Goal: Task Accomplishment & Management: Complete application form

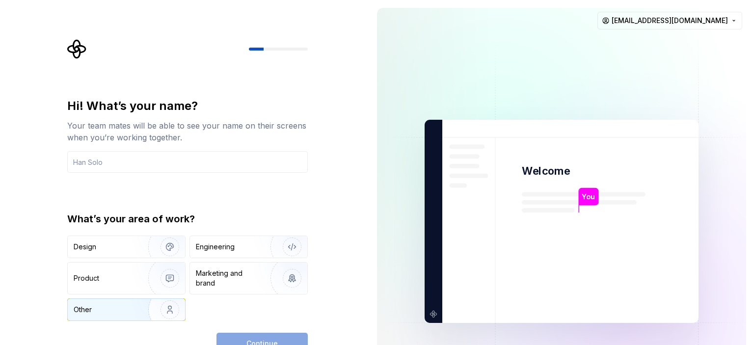
click at [138, 314] on img "button" at bounding box center [163, 310] width 63 height 66
click at [142, 164] on input "text" at bounding box center [187, 162] width 240 height 22
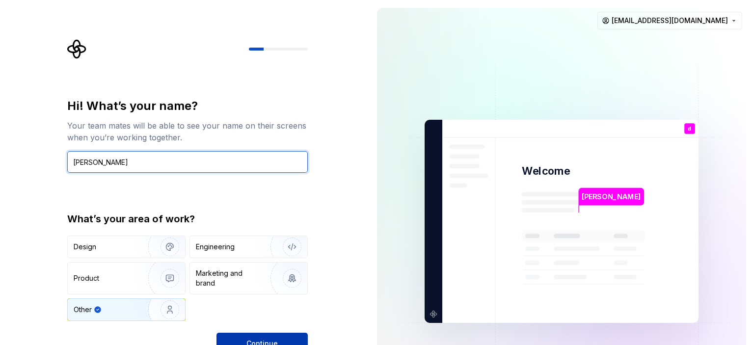
type input "[PERSON_NAME]"
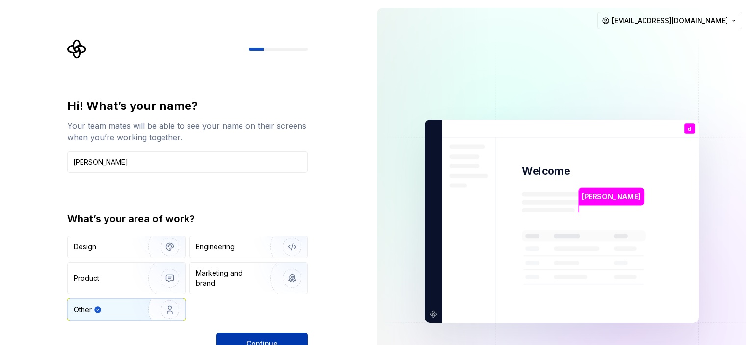
click at [252, 336] on button "Continue" at bounding box center [261, 344] width 91 height 22
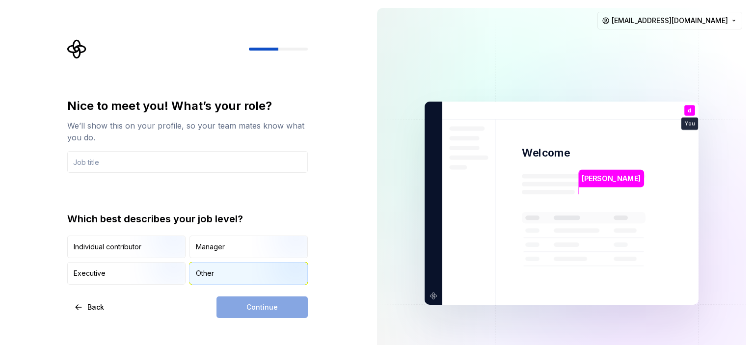
click at [199, 273] on div "Other" at bounding box center [205, 273] width 18 height 10
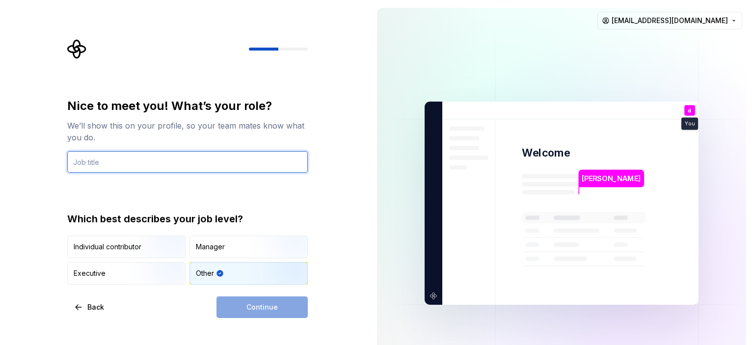
click at [143, 154] on input "text" at bounding box center [187, 162] width 240 height 22
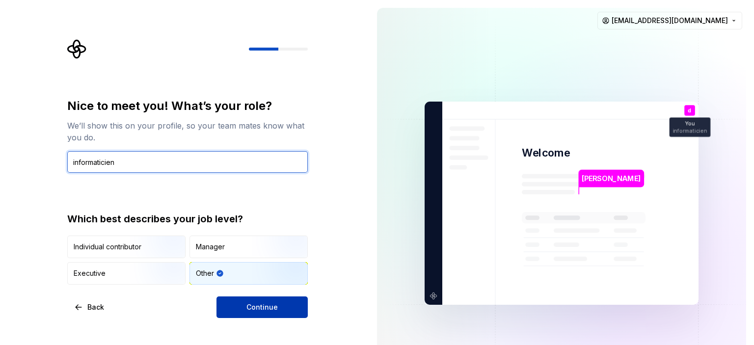
type input "informaticien"
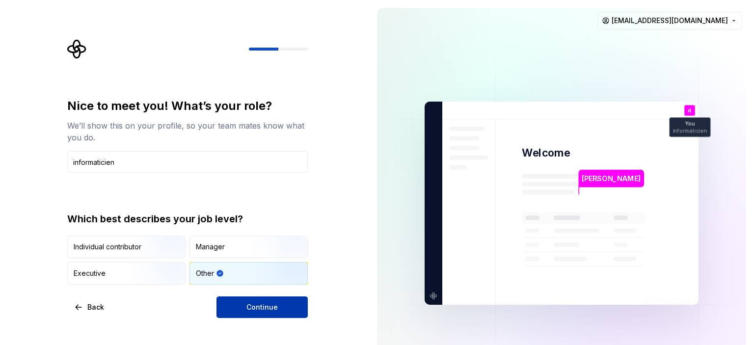
click at [235, 312] on button "Continue" at bounding box center [261, 307] width 91 height 22
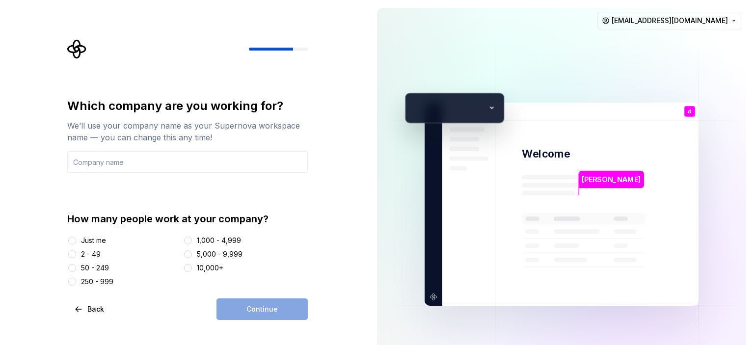
click at [81, 240] on div "Just me" at bounding box center [93, 240] width 25 height 10
click at [76, 240] on button "Just me" at bounding box center [72, 240] width 8 height 8
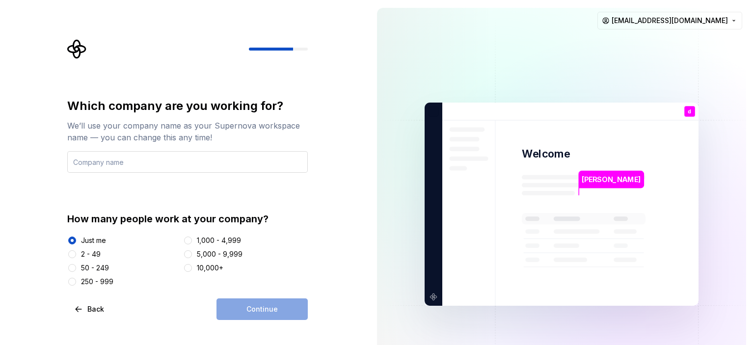
click at [150, 168] on input "text" at bounding box center [187, 162] width 240 height 22
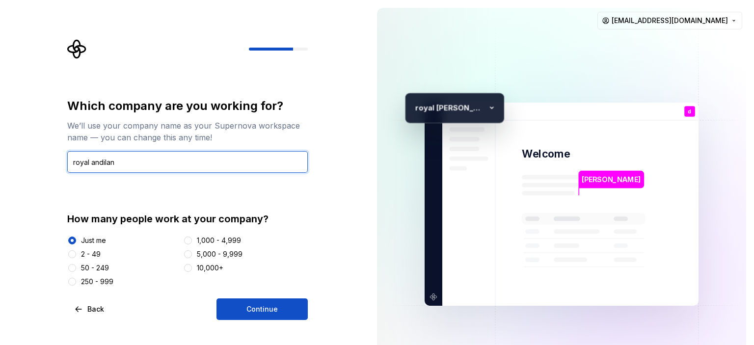
type input "royal andilana"
drag, startPoint x: 153, startPoint y: 165, endPoint x: 48, endPoint y: 149, distance: 105.7
click at [48, 149] on div "Which company are you working for? We’ll use your company name as your Supernov…" at bounding box center [184, 204] width 369 height 408
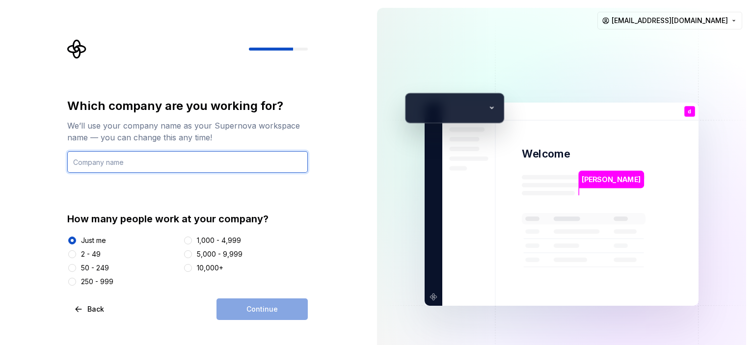
click at [194, 159] on input "text" at bounding box center [187, 162] width 240 height 22
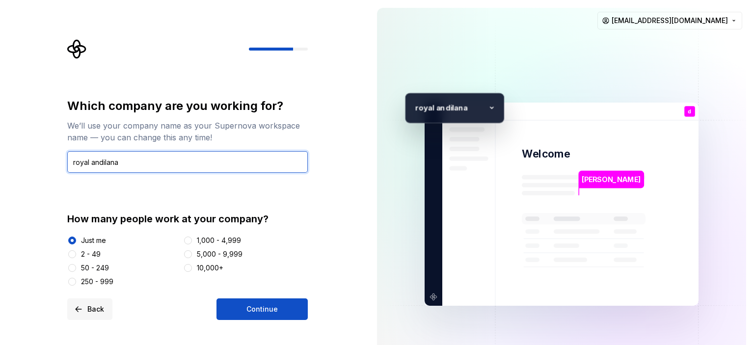
type input "royal andilana"
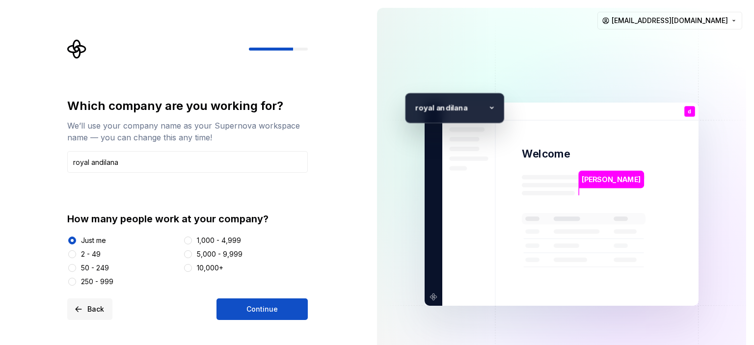
click at [93, 308] on span "Back" at bounding box center [95, 309] width 17 height 10
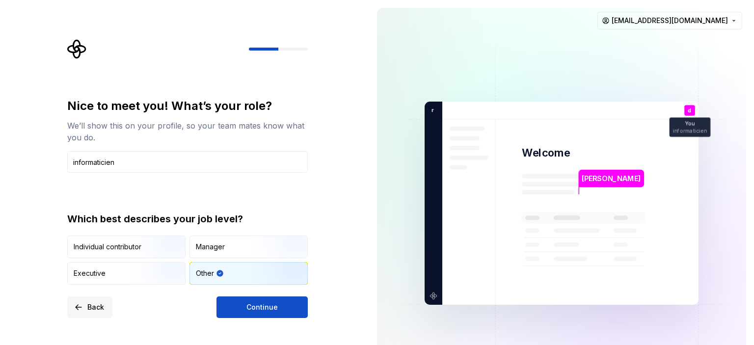
type input "informaticien"
click at [105, 306] on button "Back" at bounding box center [89, 307] width 45 height 22
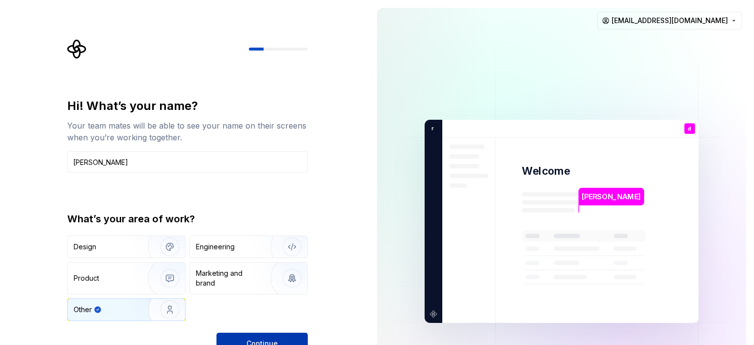
click at [263, 339] on span "Continue" at bounding box center [261, 344] width 31 height 10
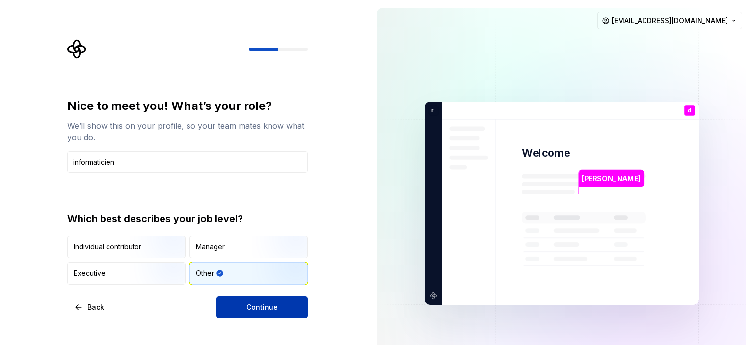
click at [228, 305] on button "Continue" at bounding box center [261, 307] width 91 height 22
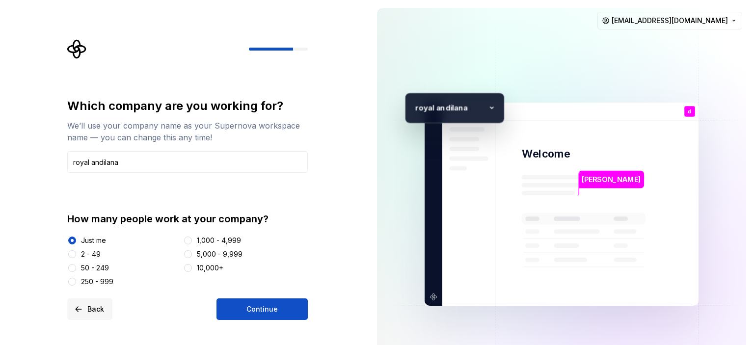
click at [83, 304] on button "Back" at bounding box center [89, 309] width 45 height 22
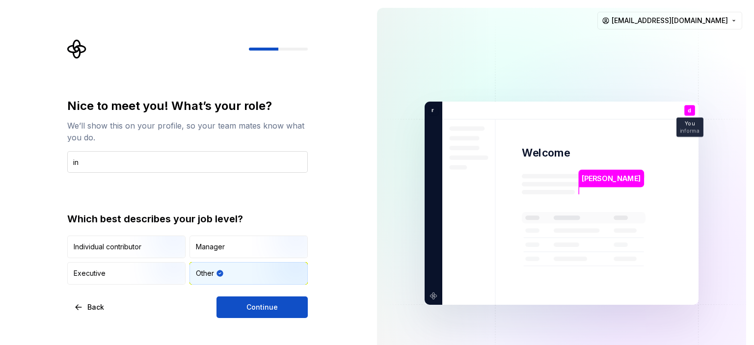
type input "i"
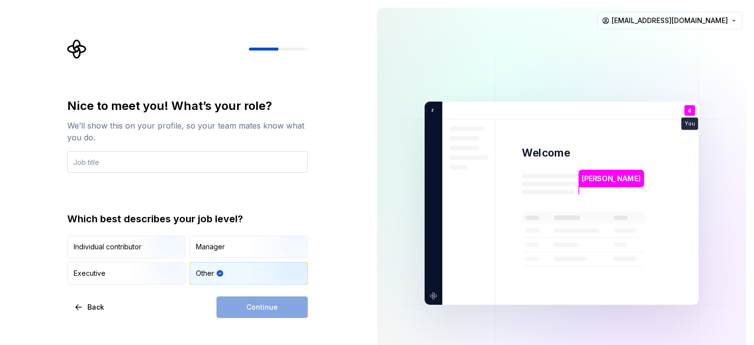
type input "informaticien"
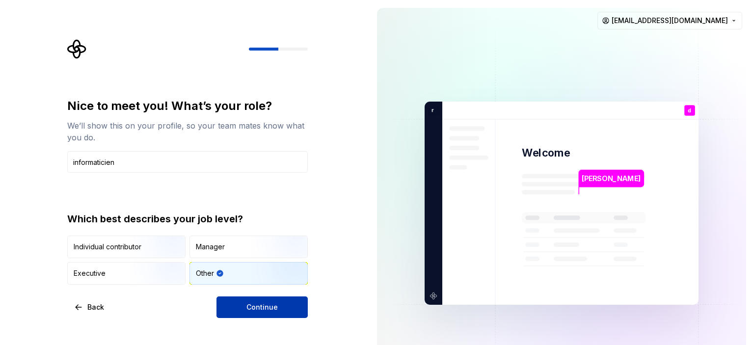
click at [274, 305] on span "Continue" at bounding box center [261, 307] width 31 height 10
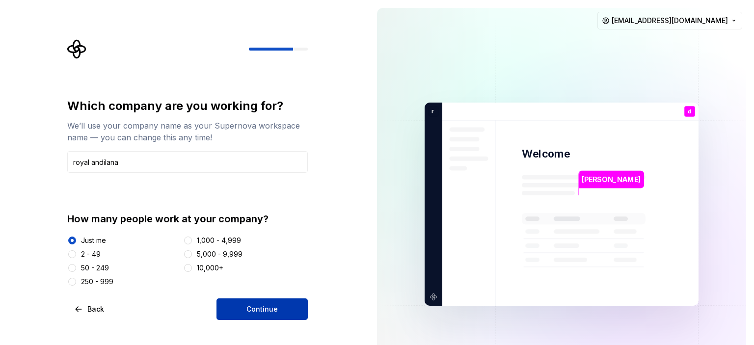
click at [273, 312] on span "Continue" at bounding box center [261, 309] width 31 height 10
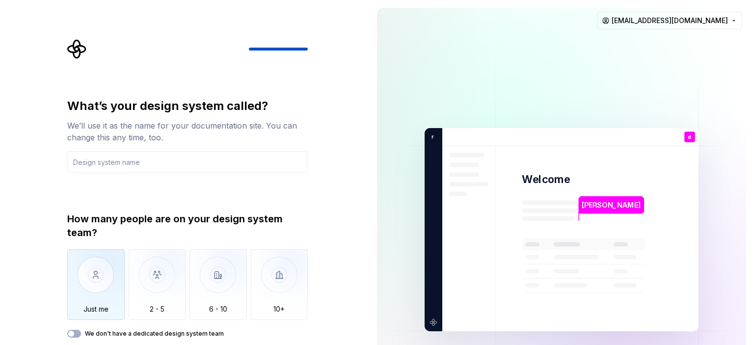
click at [116, 268] on img "button" at bounding box center [95, 282] width 57 height 66
click at [81, 330] on div "We don't have a dedicated design system team" at bounding box center [187, 334] width 240 height 8
click at [80, 331] on button "We don't have a dedicated design system team" at bounding box center [74, 334] width 14 height 8
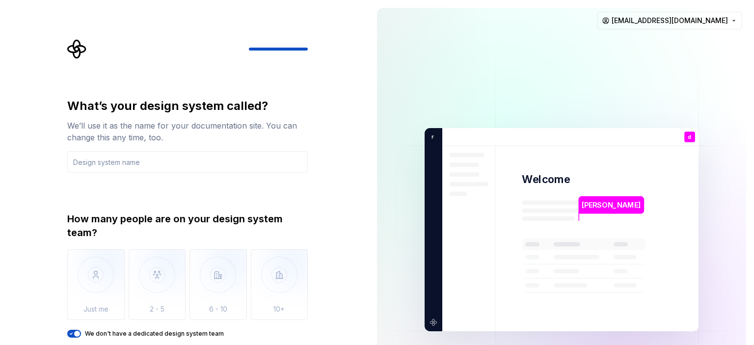
click at [80, 331] on button "We don't have a dedicated design system team" at bounding box center [74, 334] width 14 height 8
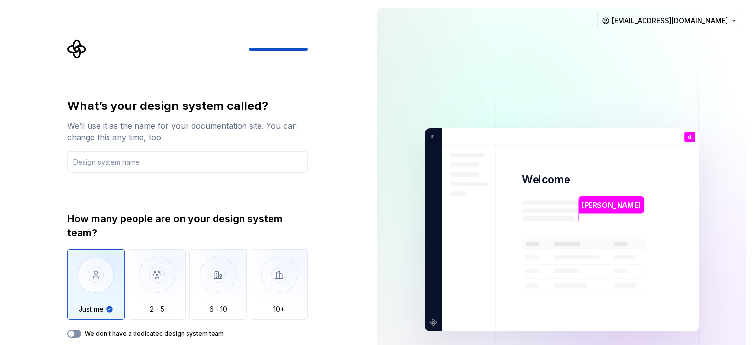
click at [80, 331] on button "We don't have a dedicated design system team" at bounding box center [74, 334] width 14 height 8
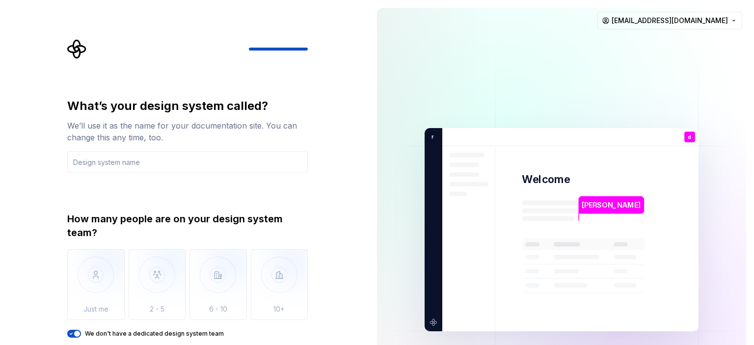
click at [80, 331] on button "We don't have a dedicated design system team" at bounding box center [74, 334] width 14 height 8
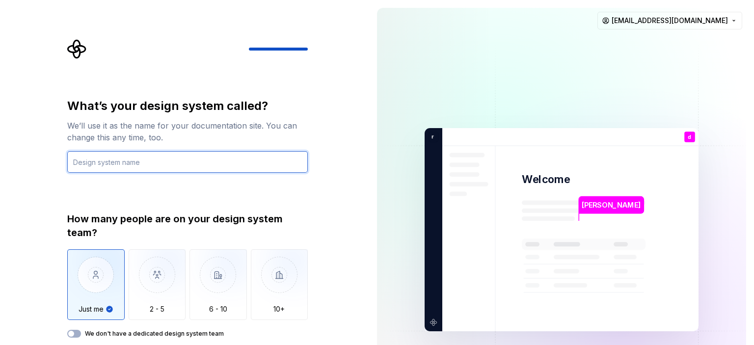
click at [212, 153] on input "text" at bounding box center [187, 162] width 240 height 22
click at [234, 157] on input "text" at bounding box center [187, 162] width 240 height 22
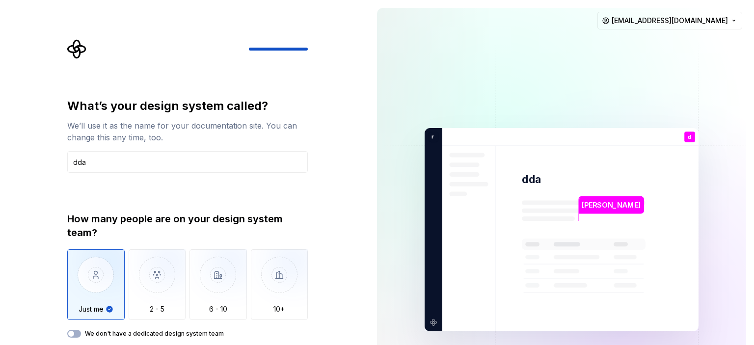
click at [753, 78] on div "[PERSON_NAME] dda d You informaticien T B +3 r oyal [PERSON_NAME] [PERSON_NAME]…" at bounding box center [561, 229] width 385 height 459
click at [105, 308] on img "button" at bounding box center [95, 282] width 57 height 66
click at [75, 337] on button "We don't have a dedicated design system team" at bounding box center [74, 334] width 14 height 8
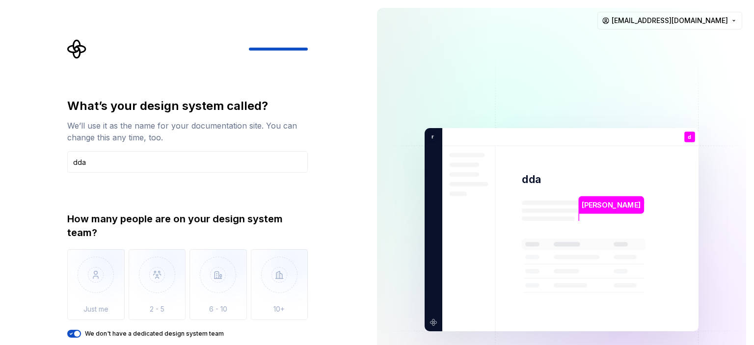
click at [76, 335] on span "button" at bounding box center [77, 334] width 6 height 6
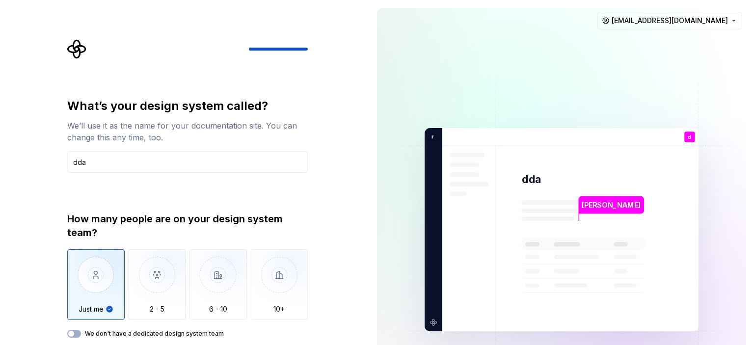
click at [96, 311] on img "button" at bounding box center [95, 282] width 57 height 66
click at [190, 156] on input "dda" at bounding box center [187, 162] width 240 height 22
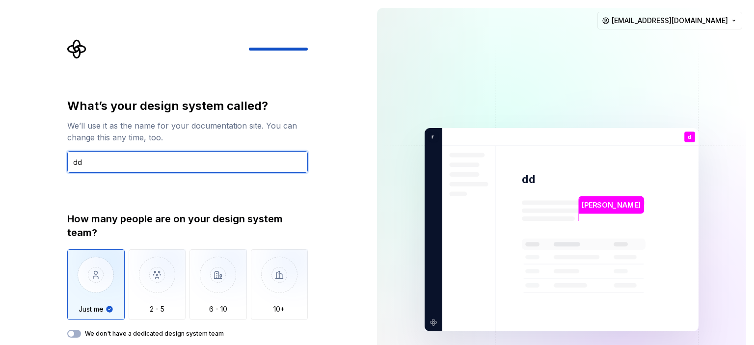
type input "d"
type input "alpha site"
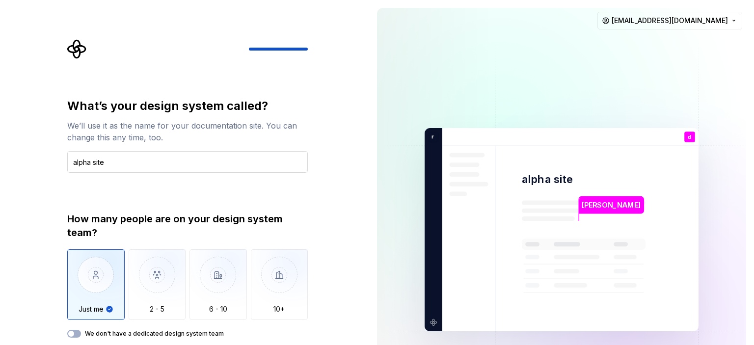
type button "Only one person"
type button "on"
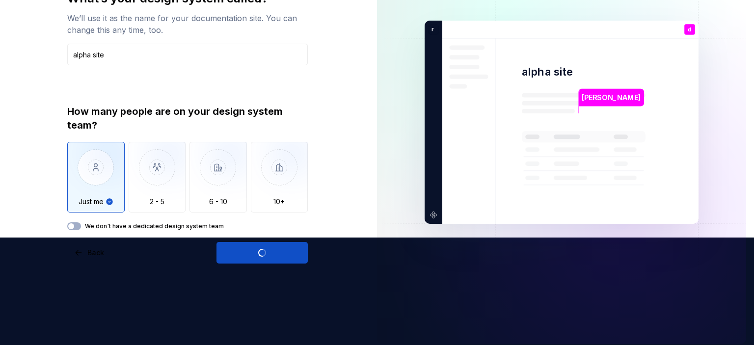
scroll to position [114, 0]
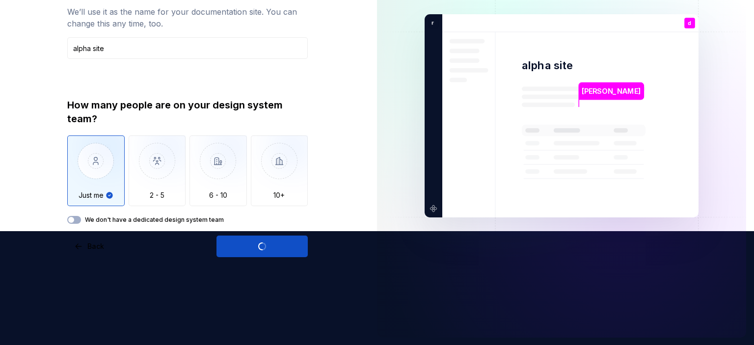
click at [272, 249] on div "Open Supernova" at bounding box center [261, 246] width 91 height 22
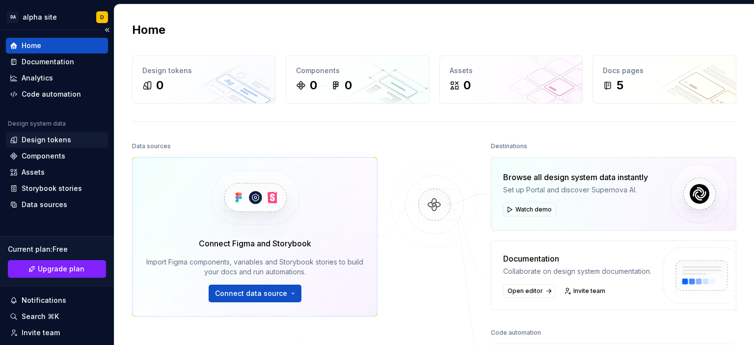
scroll to position [49, 0]
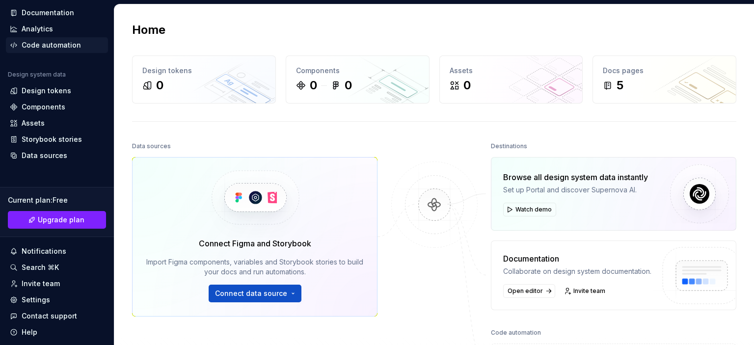
click at [67, 50] on div "Code automation" at bounding box center [51, 45] width 59 height 10
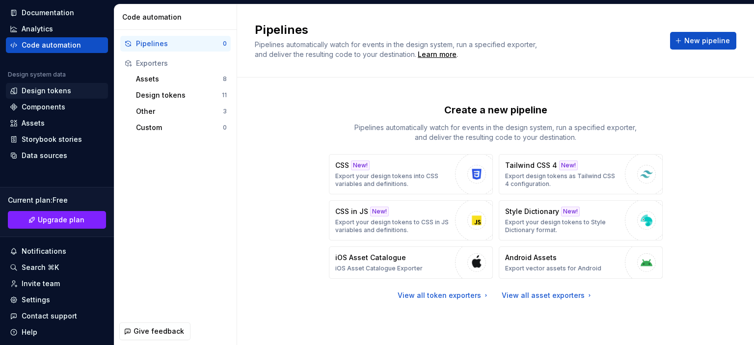
click at [33, 85] on div "Design tokens" at bounding box center [57, 91] width 102 height 16
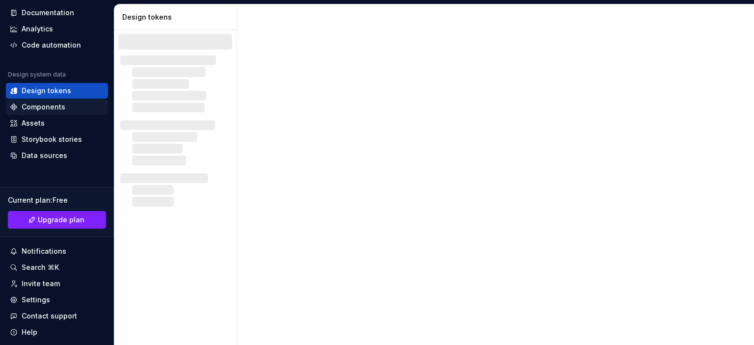
click at [47, 103] on div "Components" at bounding box center [44, 107] width 44 height 10
